Goal: Navigation & Orientation: Find specific page/section

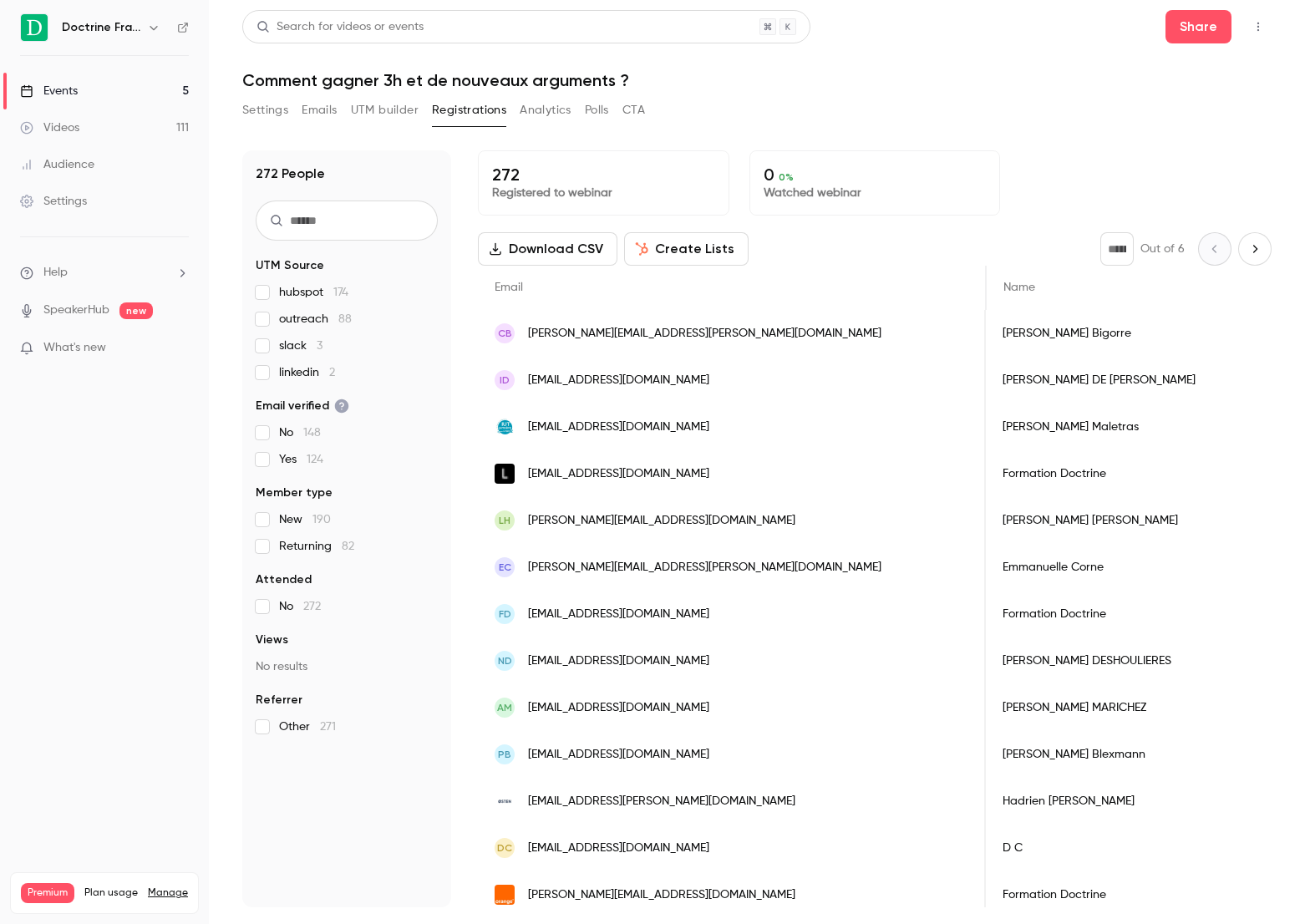
scroll to position [0, 2657]
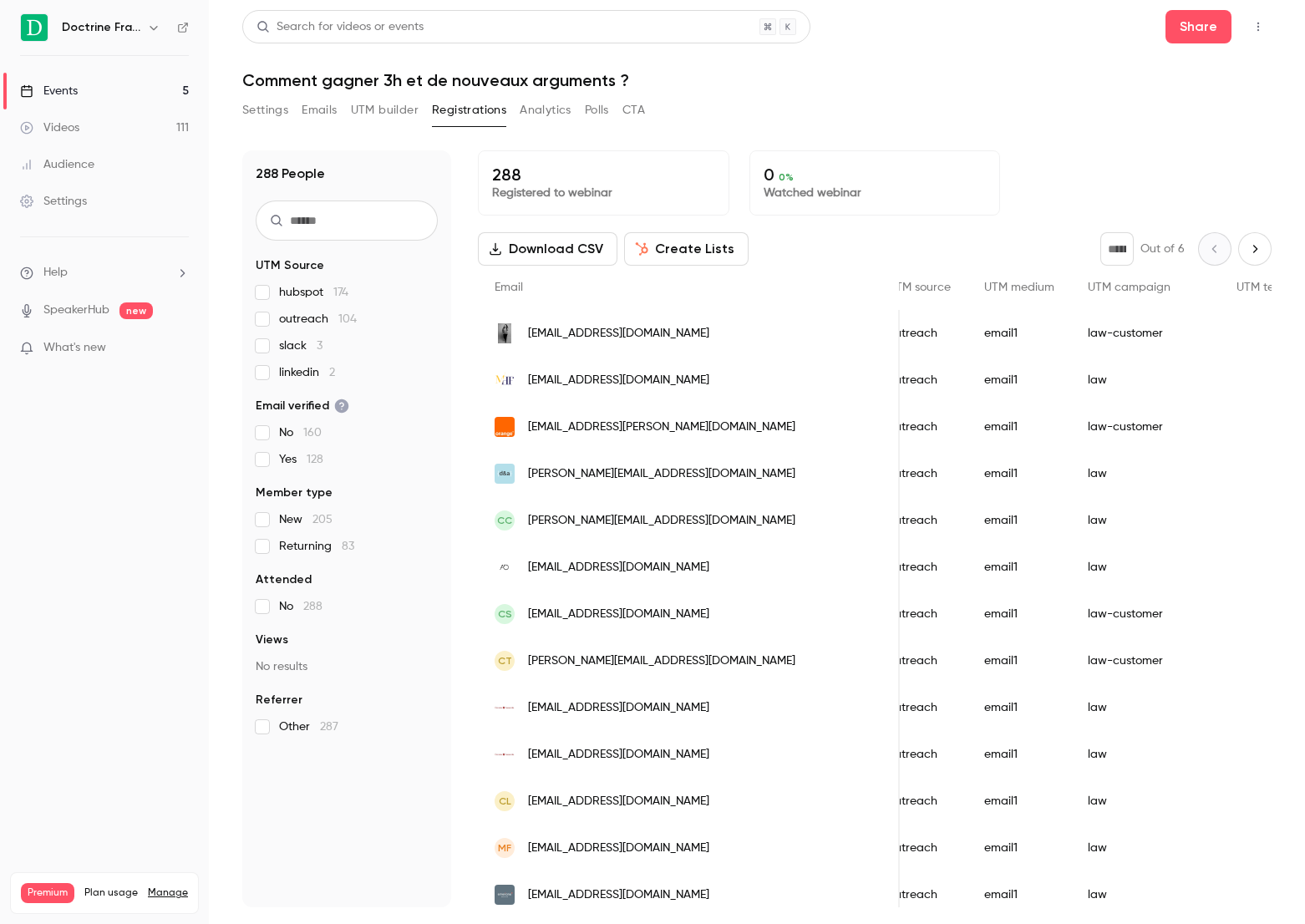
scroll to position [0, 2590]
click at [80, 93] on link "Events 5" at bounding box center [104, 90] width 209 height 36
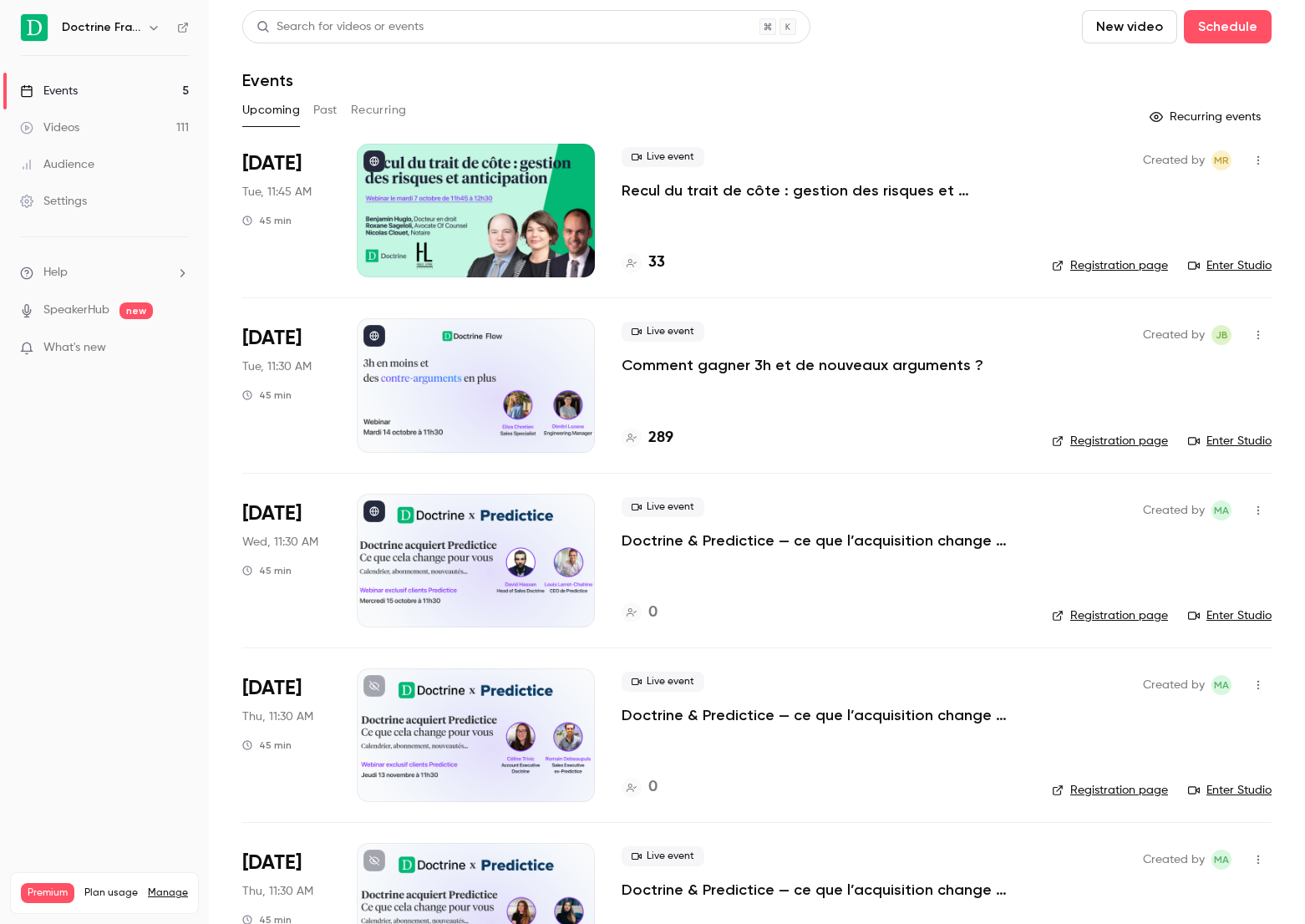
click at [321, 105] on button "Past" at bounding box center [325, 110] width 25 height 27
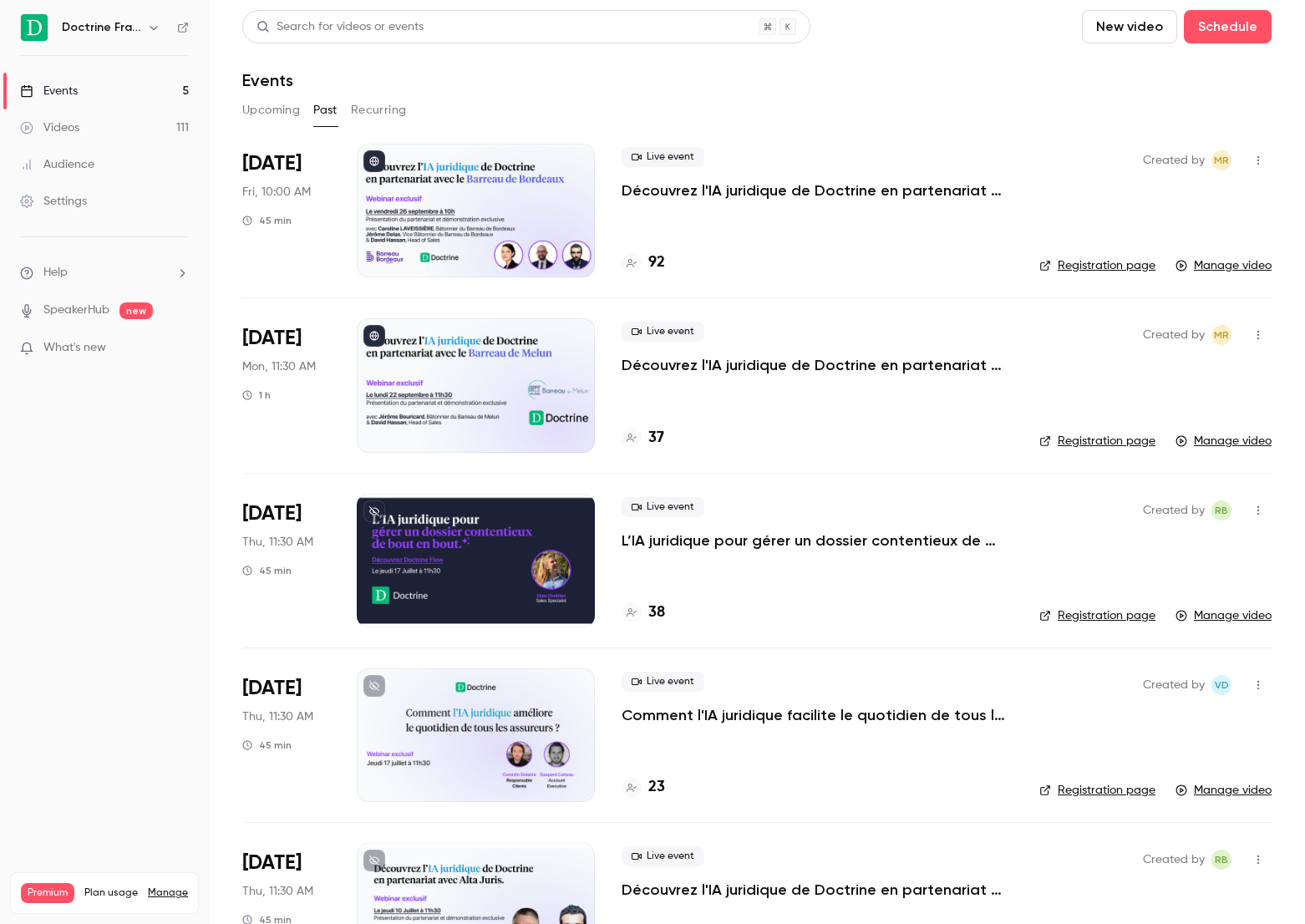
click at [274, 109] on button "Upcoming" at bounding box center [271, 110] width 58 height 27
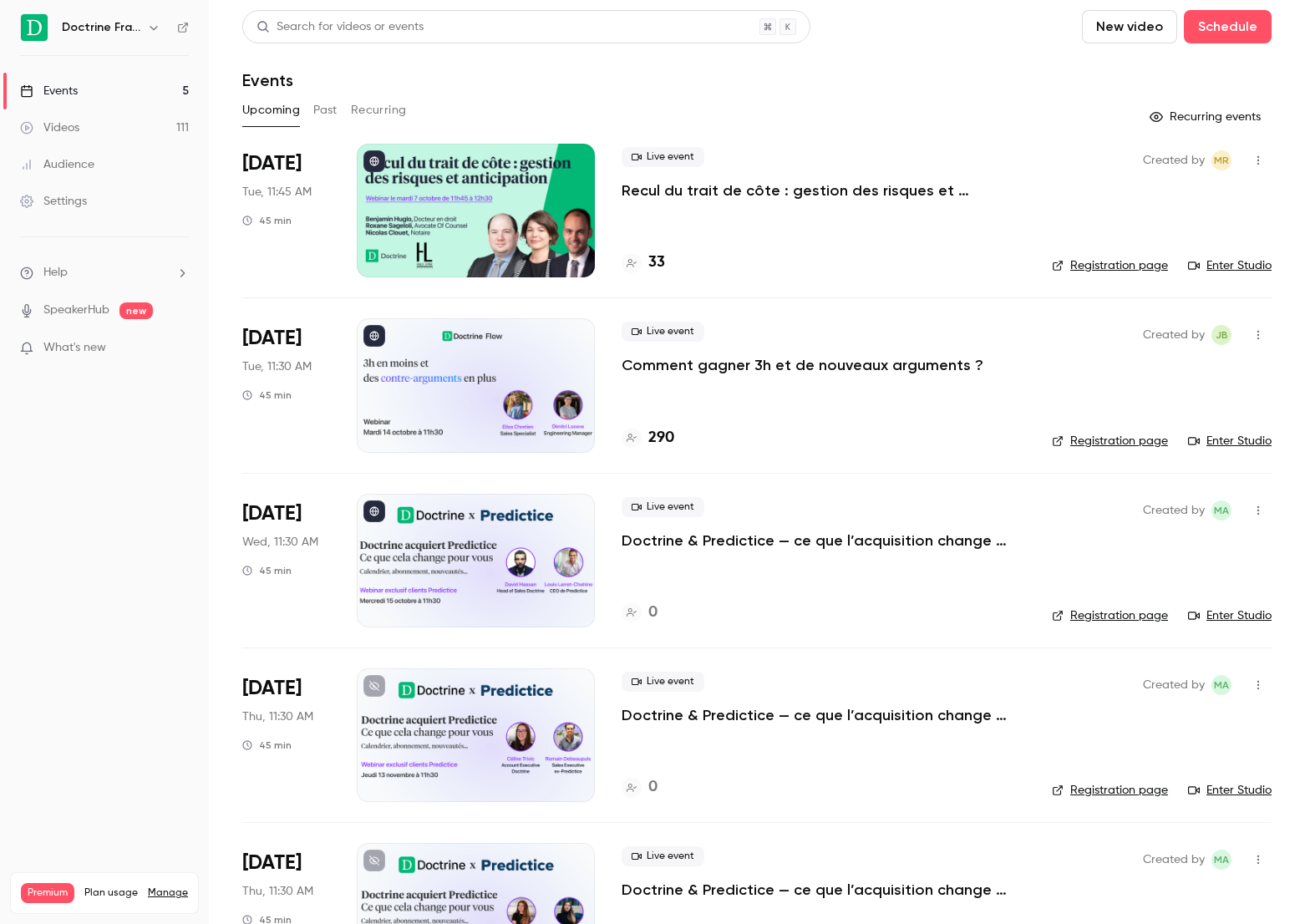
click at [302, 109] on div "Upcoming Past Recurring" at bounding box center [757, 110] width 1029 height 27
click at [316, 109] on button "Past" at bounding box center [325, 110] width 25 height 27
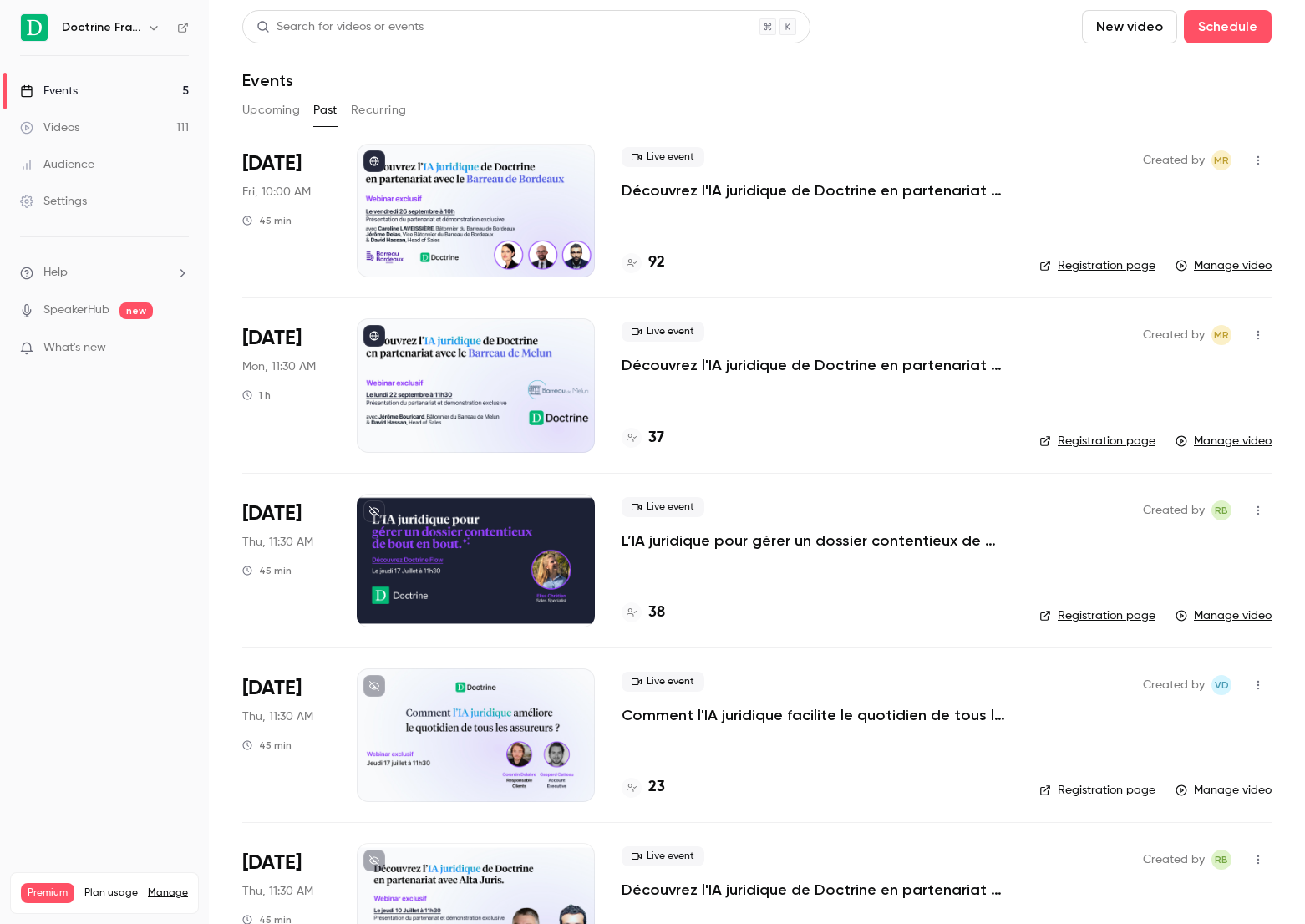
click at [280, 109] on button "Upcoming" at bounding box center [271, 110] width 58 height 27
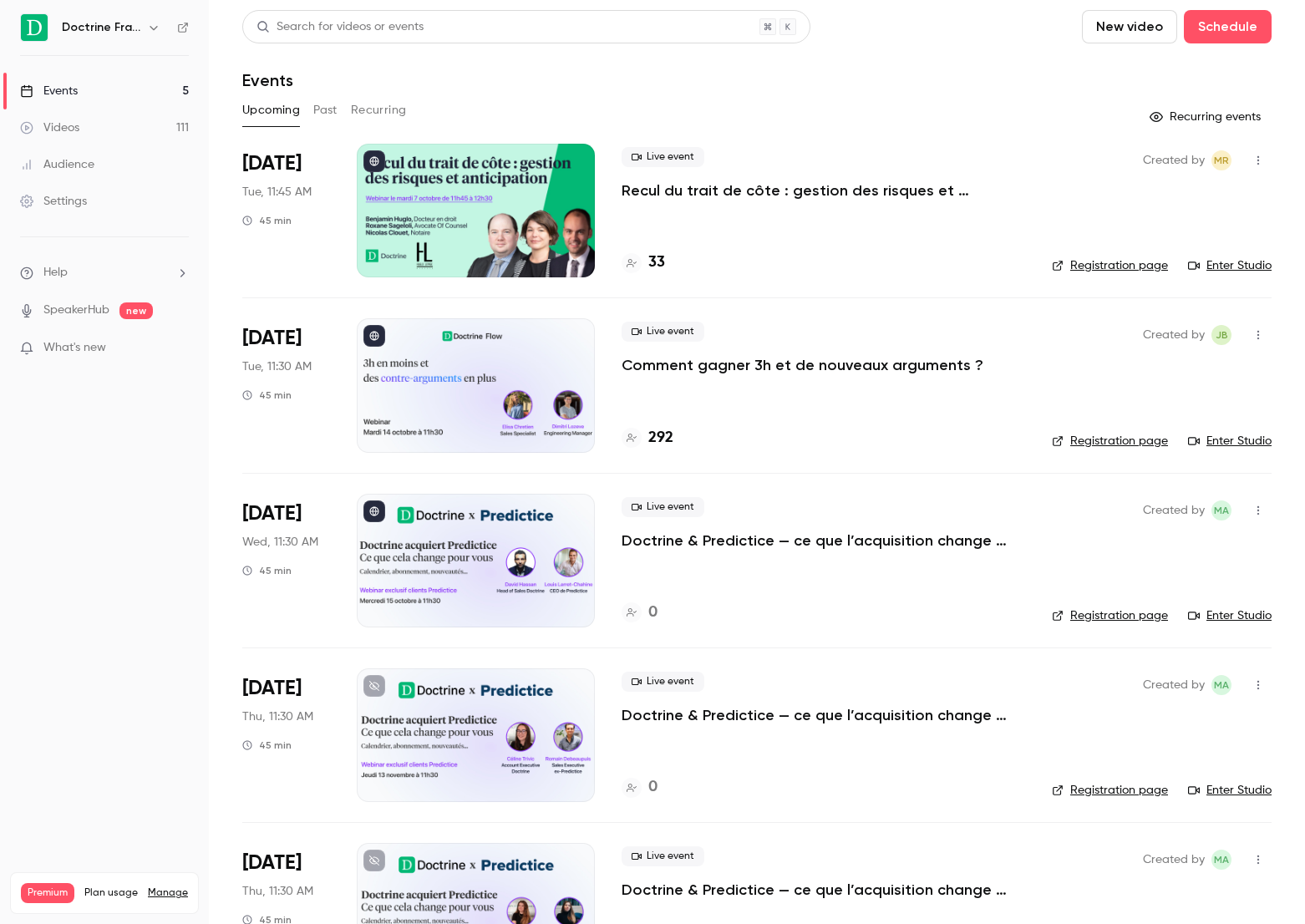
click at [472, 355] on div at bounding box center [475, 385] width 238 height 134
